Goal: Transaction & Acquisition: Purchase product/service

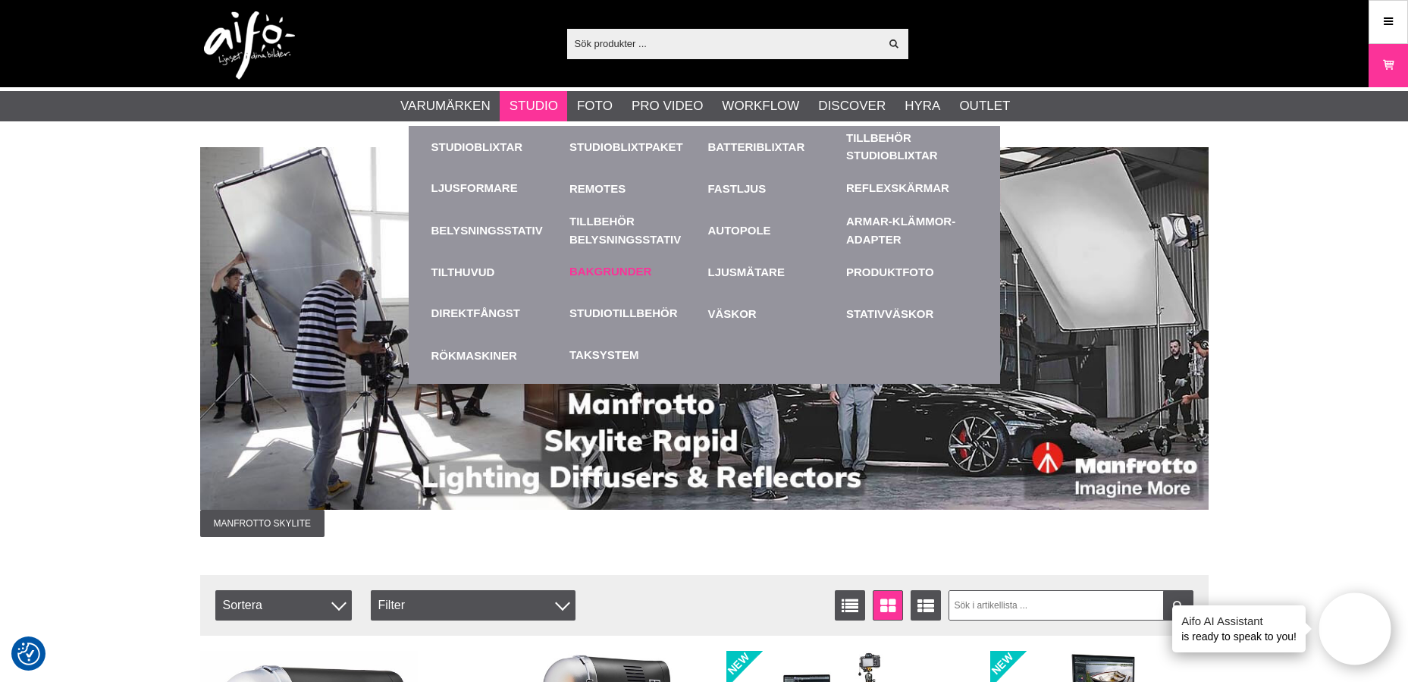
click at [600, 266] on link "Bakgrunder" at bounding box center [610, 271] width 82 height 17
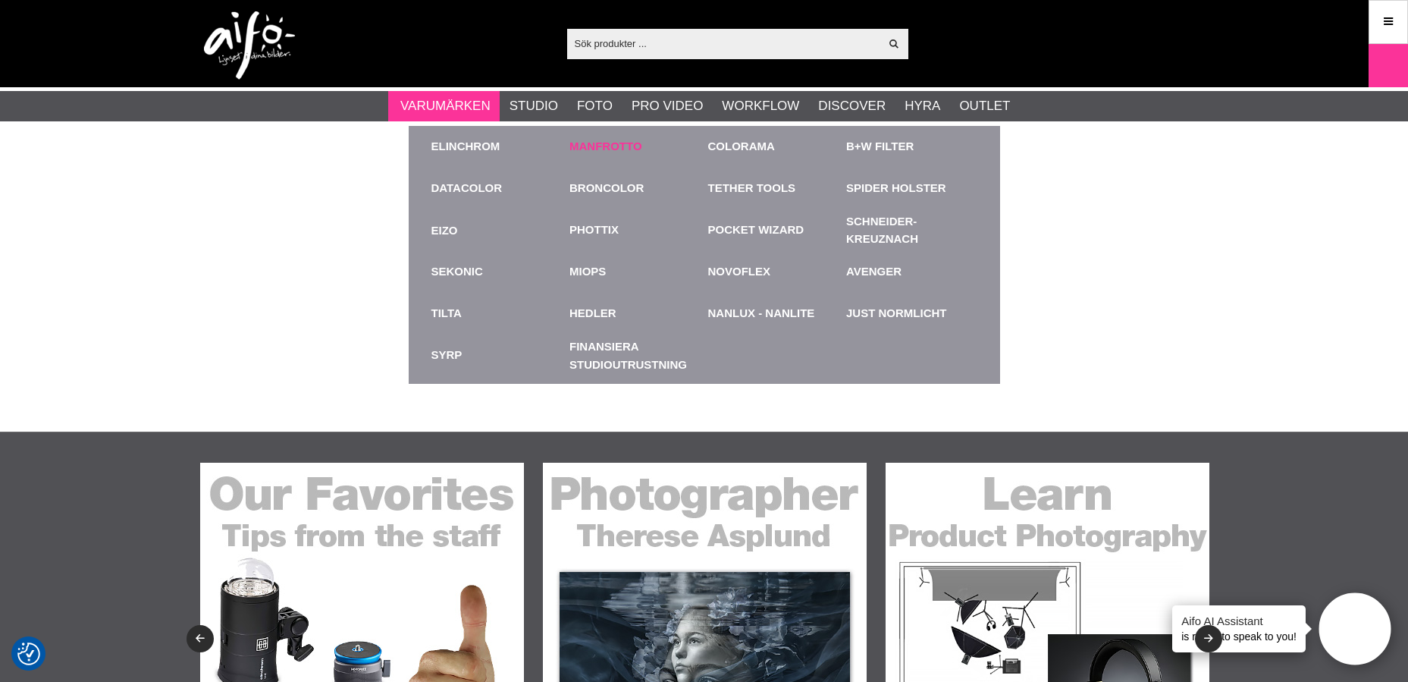
click at [599, 145] on link "Manfrotto" at bounding box center [605, 146] width 73 height 17
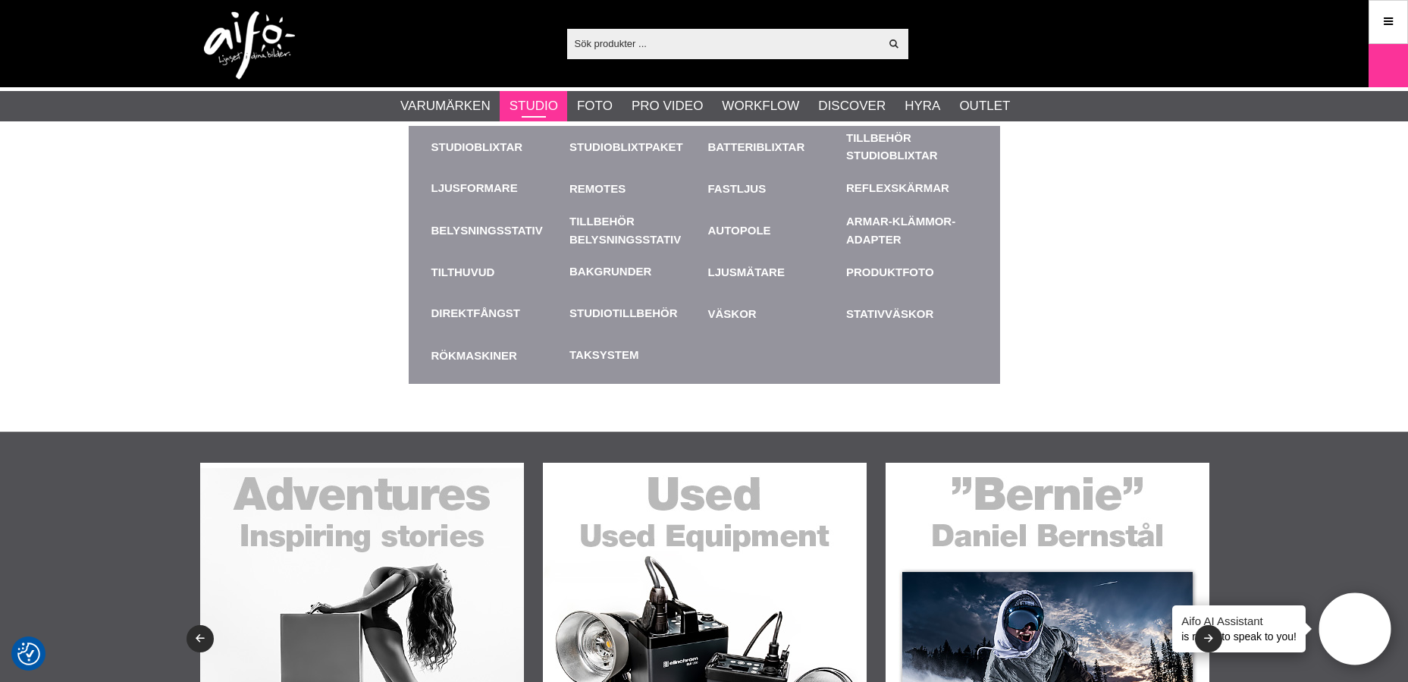
click at [533, 108] on link "Studio" at bounding box center [533, 106] width 49 height 20
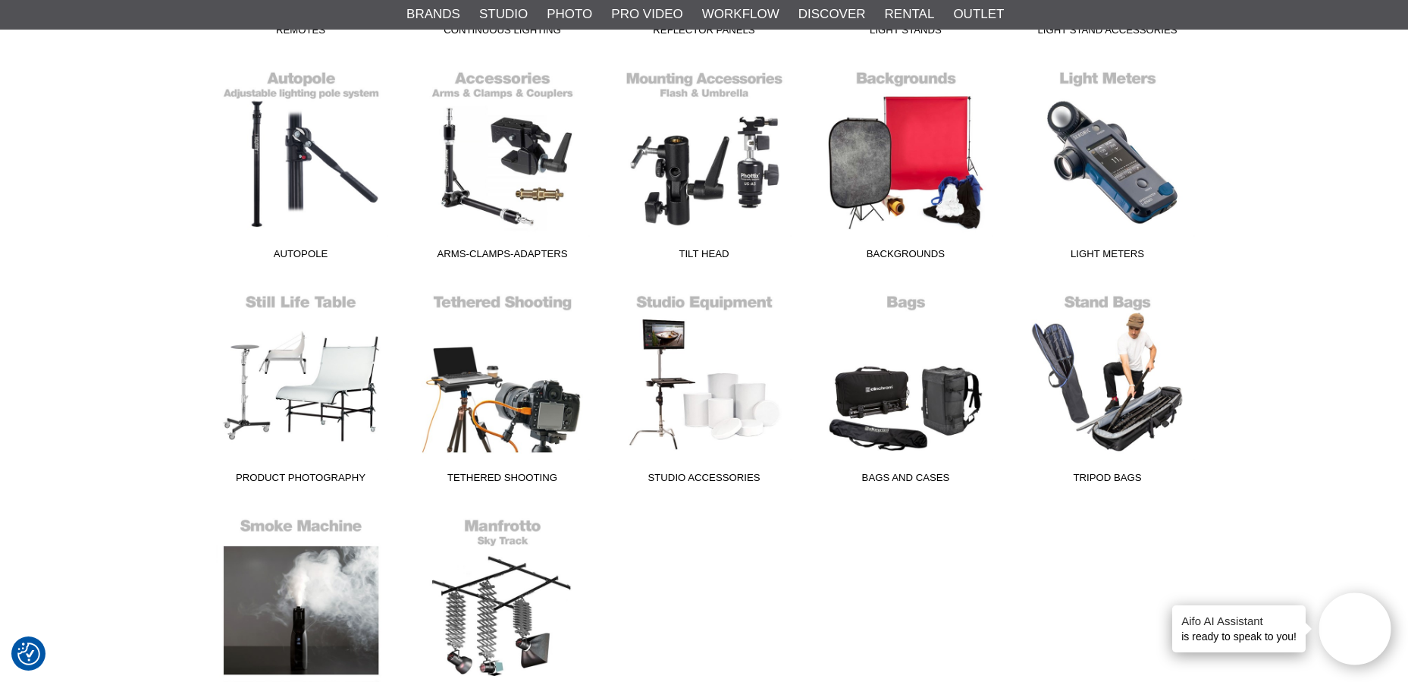
scroll to position [834, 0]
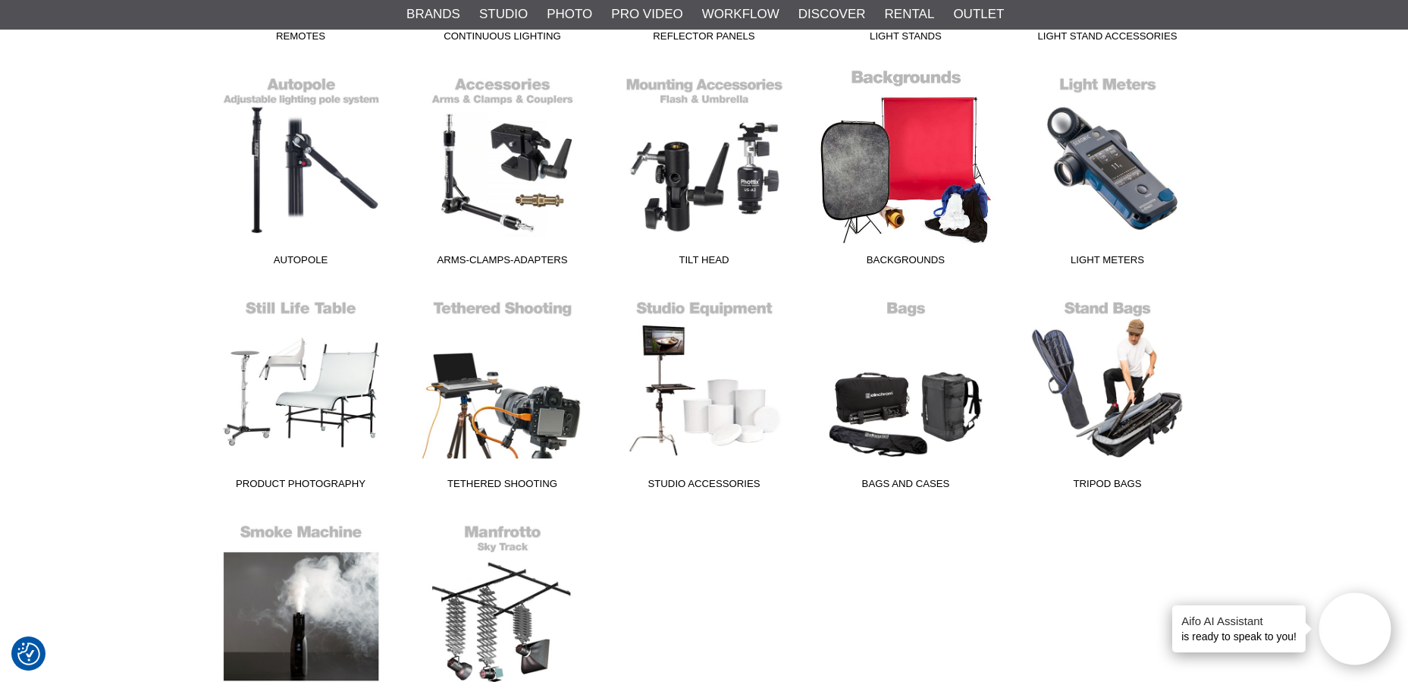
click at [910, 105] on link "Backgrounds" at bounding box center [906, 170] width 202 height 205
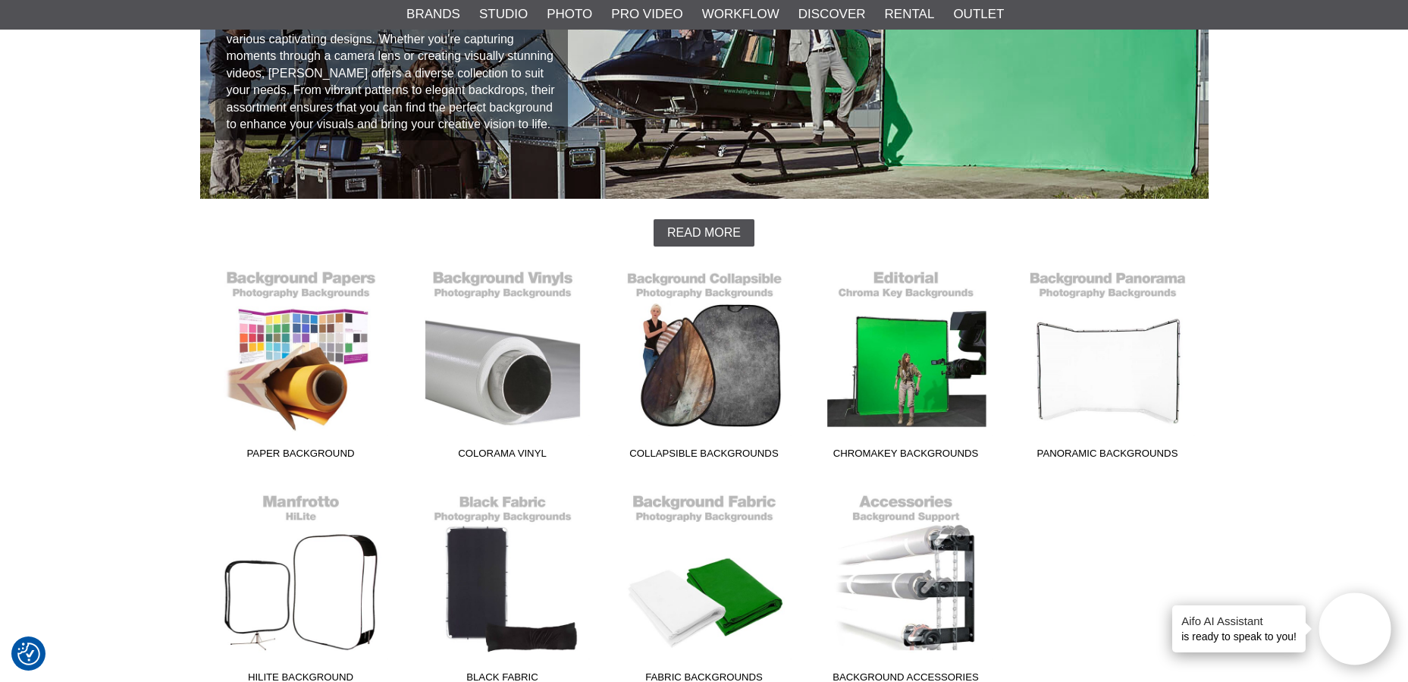
scroll to position [379, 0]
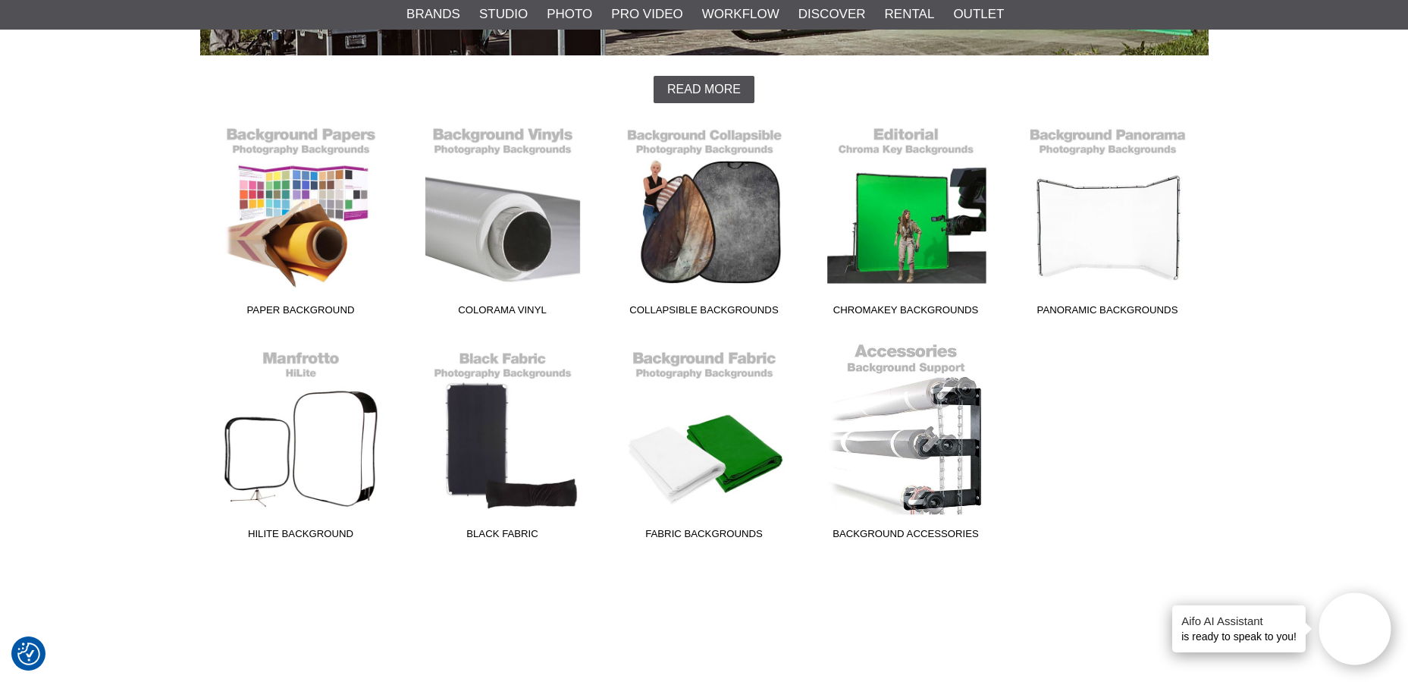
click at [901, 415] on link "Background Accessories" at bounding box center [906, 444] width 202 height 205
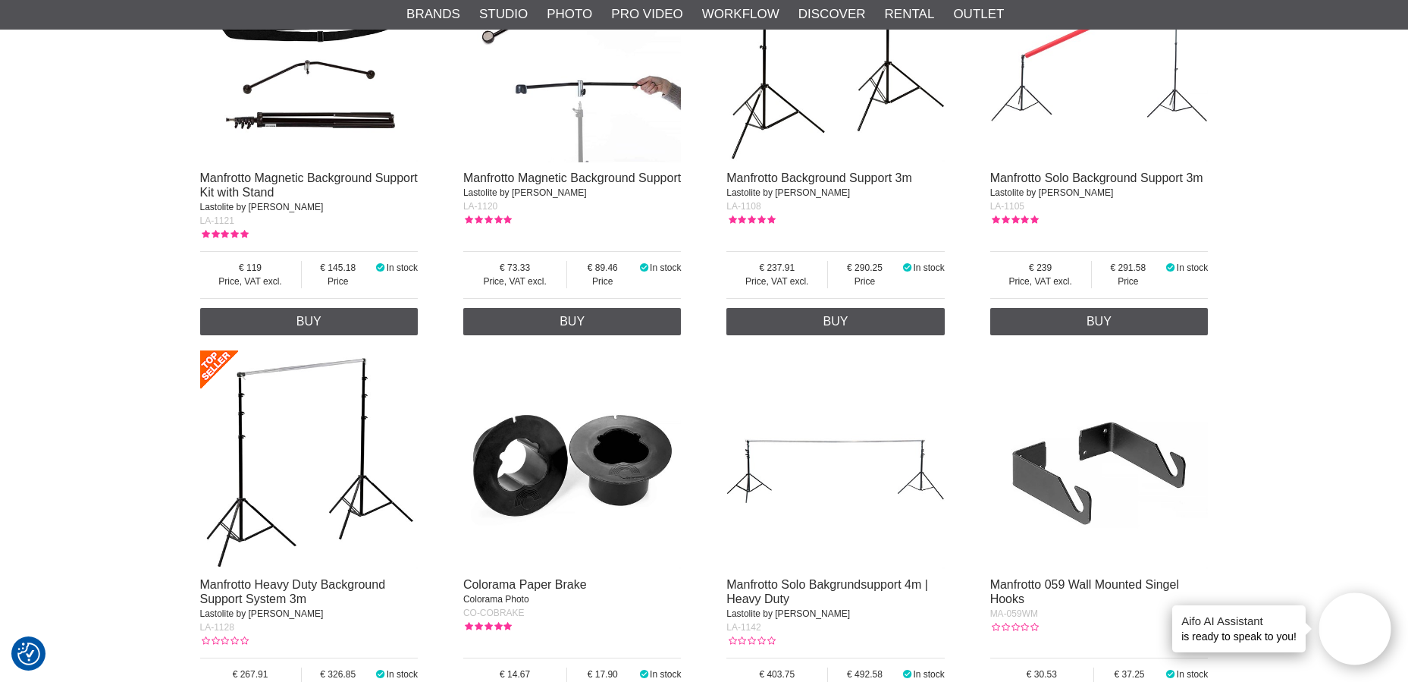
scroll to position [758, 0]
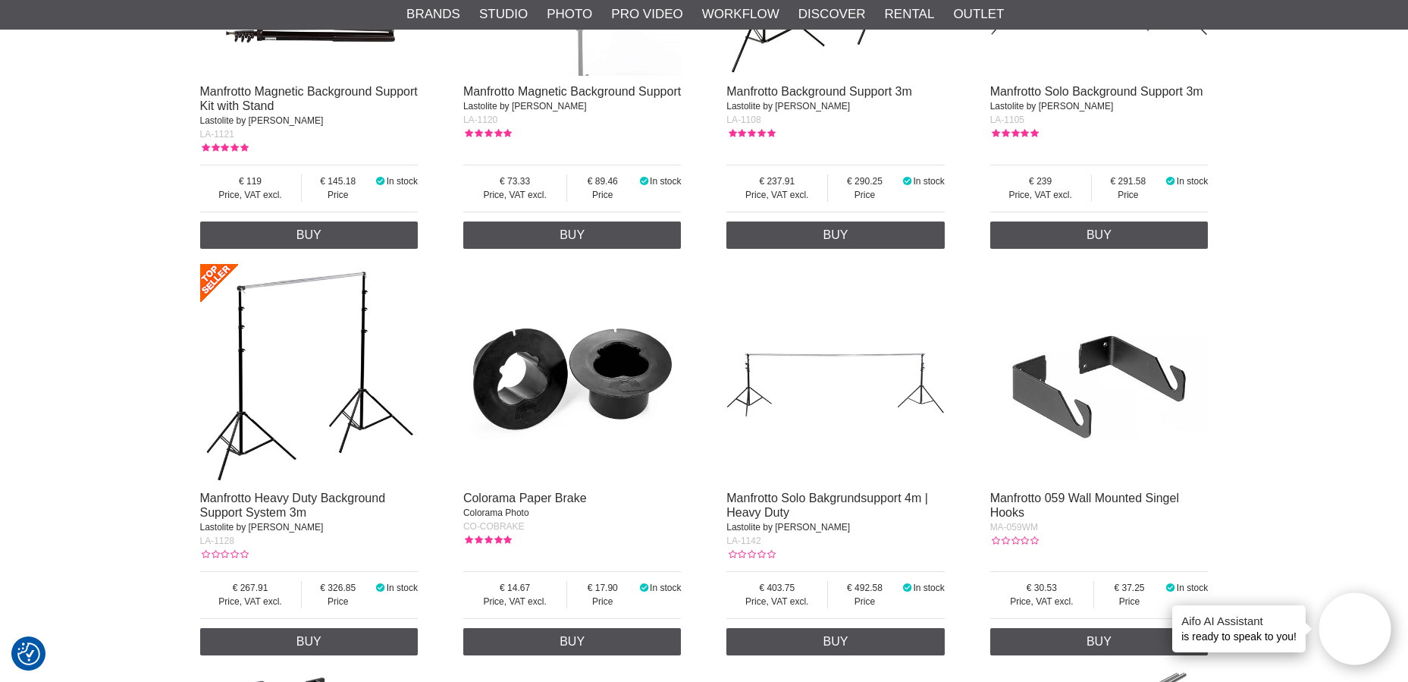
click at [830, 360] on img at bounding box center [835, 373] width 218 height 218
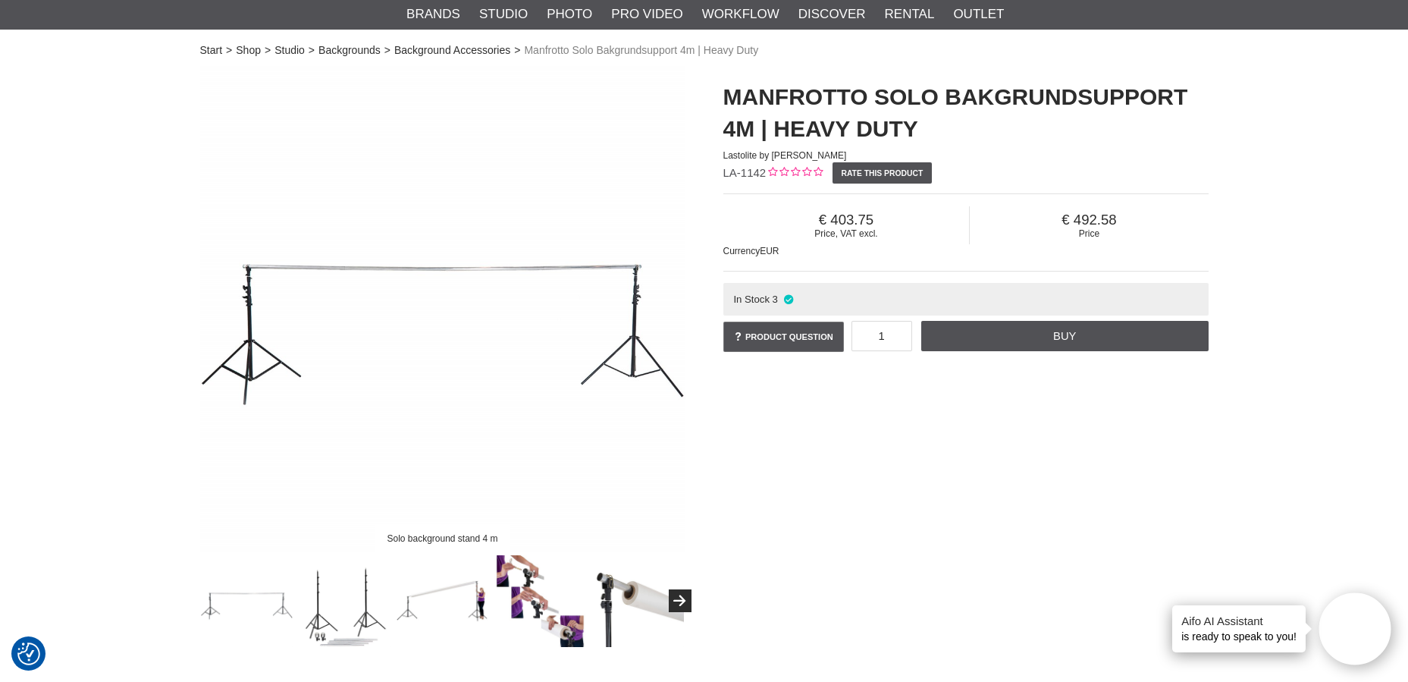
scroll to position [76, 0]
